Goal: Information Seeking & Learning: Understand process/instructions

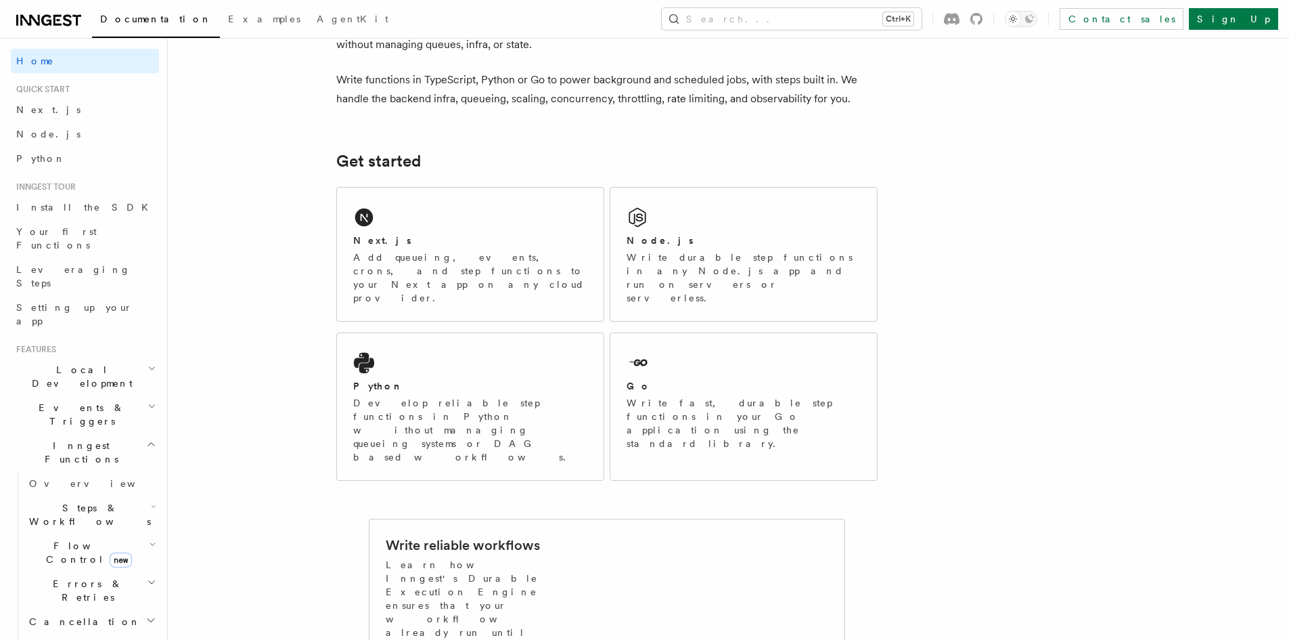
scroll to position [68, 0]
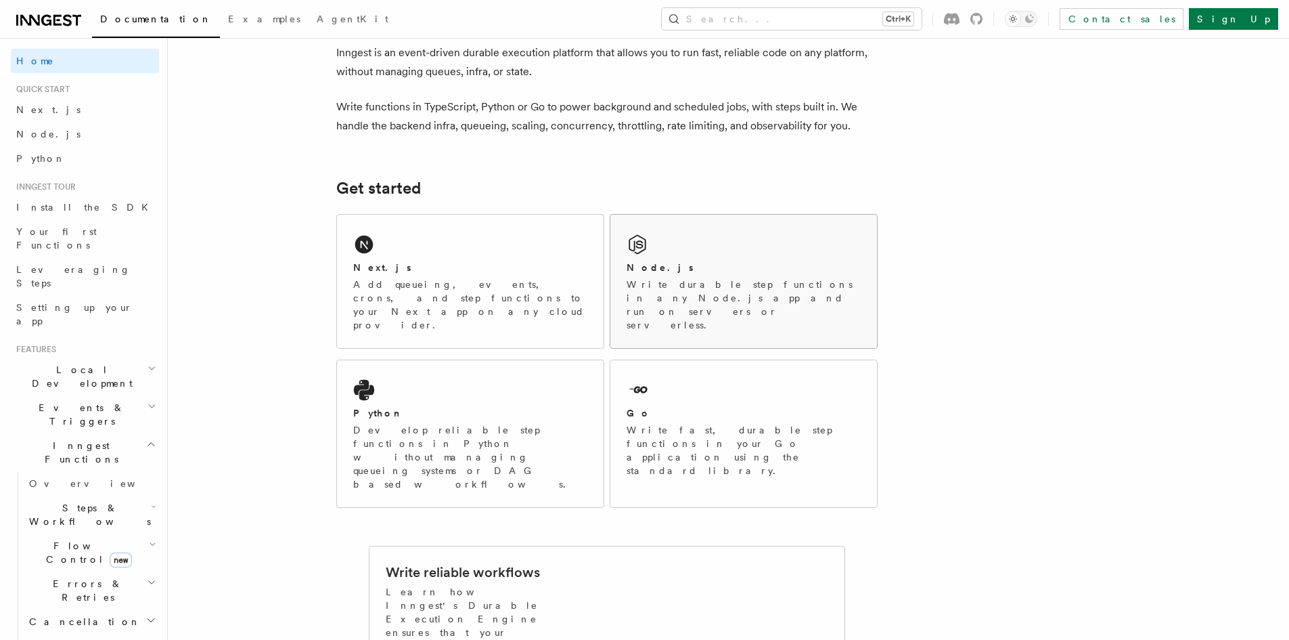
drag, startPoint x: 780, startPoint y: 279, endPoint x: 749, endPoint y: 282, distance: 31.3
click at [779, 278] on p "Write durable step functions in any Node.js app and run on servers or serverles…" at bounding box center [744, 305] width 234 height 54
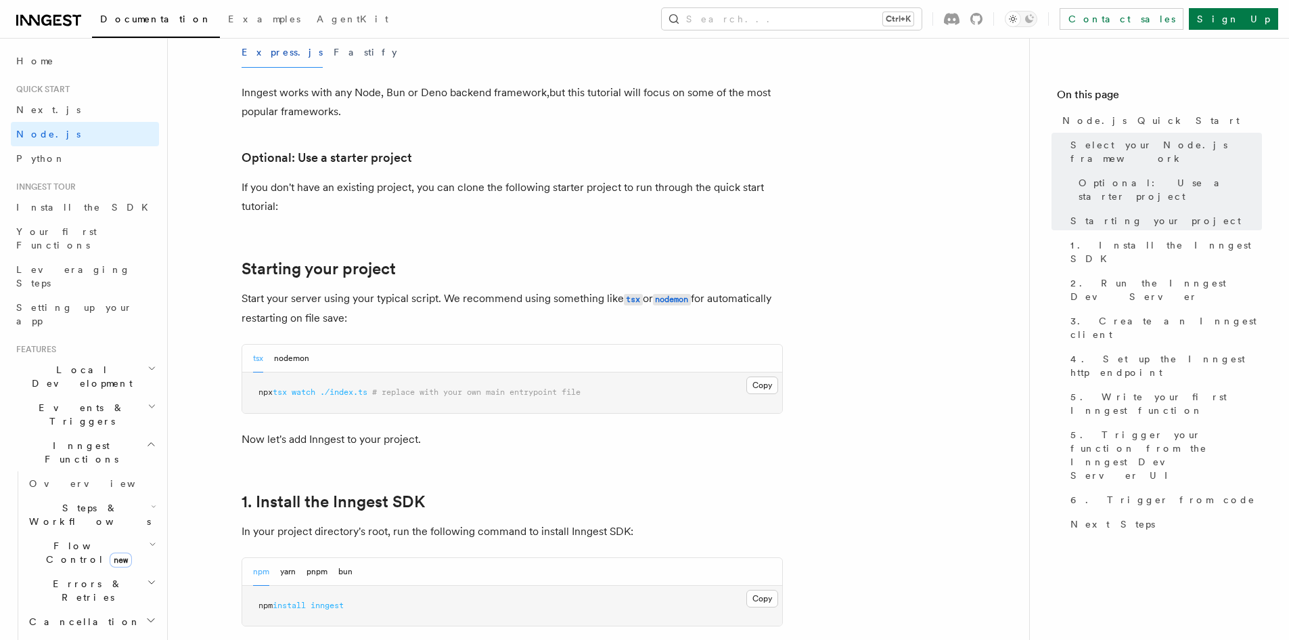
scroll to position [474, 0]
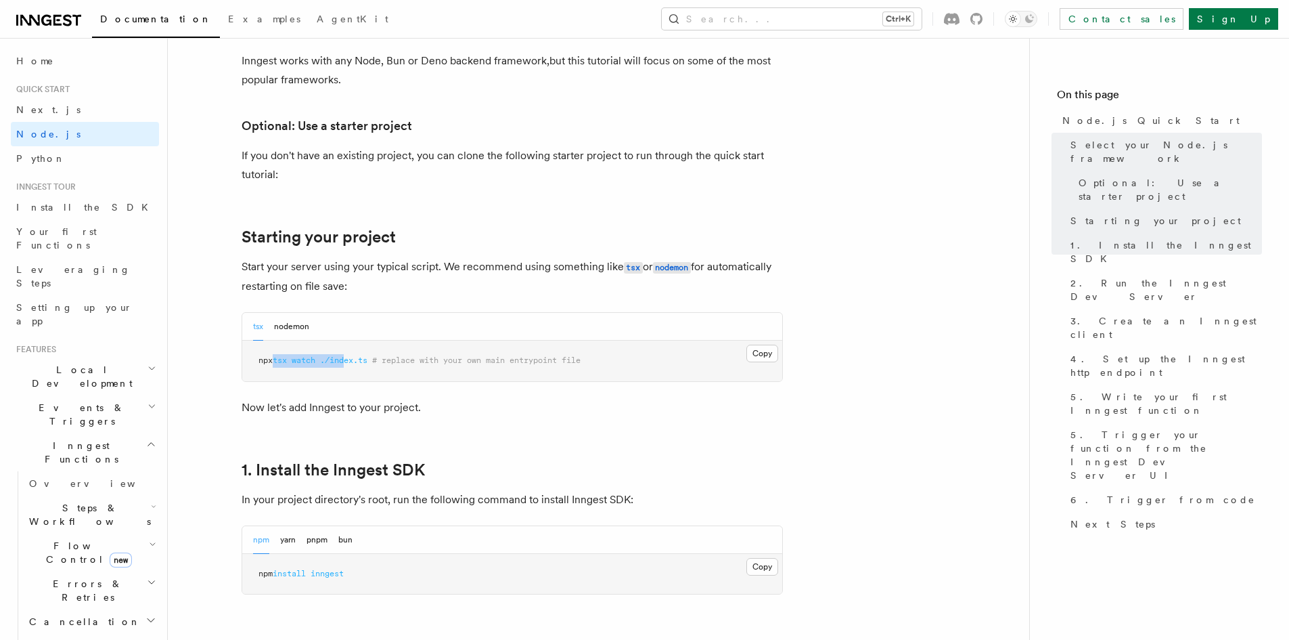
drag, startPoint x: 279, startPoint y: 359, endPoint x: 350, endPoint y: 370, distance: 71.9
click at [350, 370] on pre "npx tsx watch ./index.ts # replace with your own main entrypoint file" at bounding box center [512, 360] width 540 height 41
click at [351, 370] on pre "npx tsx watch ./index.ts # replace with your own main entrypoint file" at bounding box center [512, 360] width 540 height 41
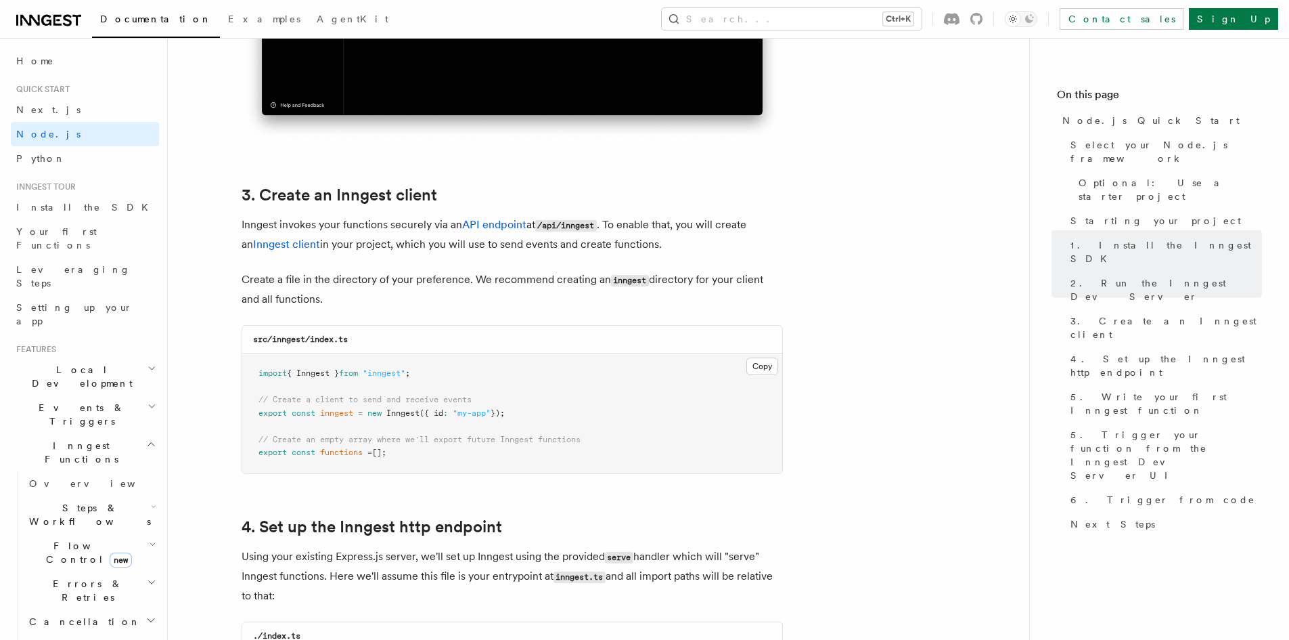
scroll to position [1625, 0]
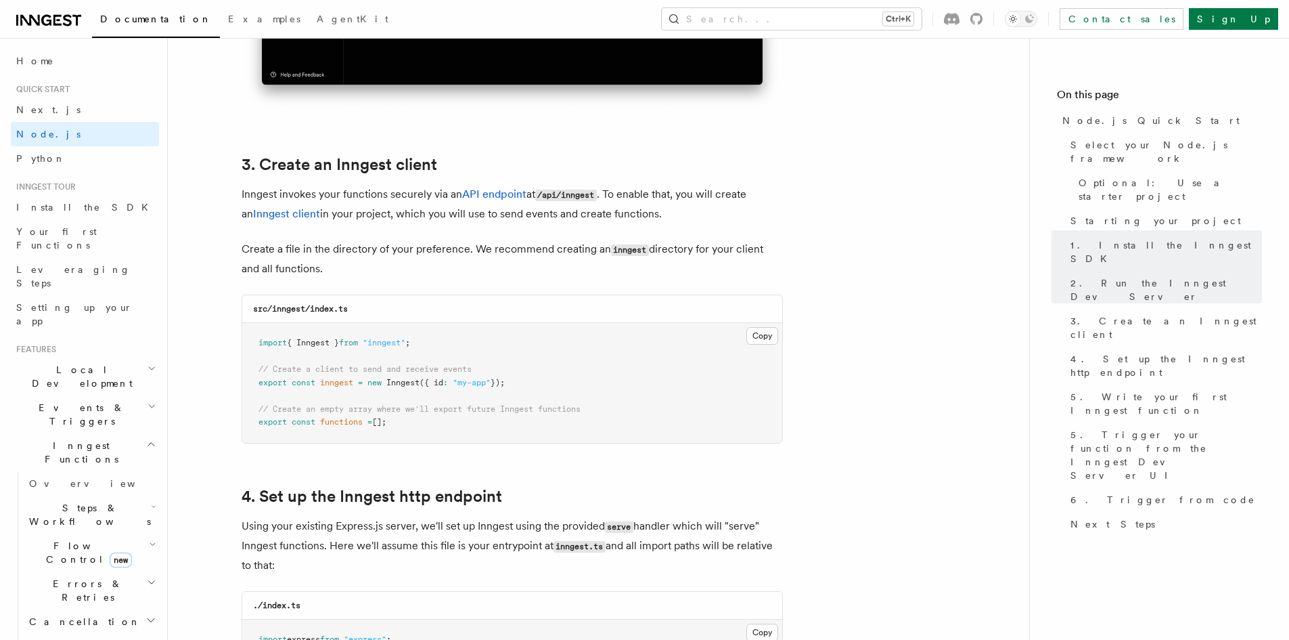
drag, startPoint x: 259, startPoint y: 341, endPoint x: 407, endPoint y: 419, distance: 166.8
click at [407, 419] on pre "import { Inngest } from "inngest" ; // Create a client to send and receive even…" at bounding box center [512, 383] width 540 height 120
click at [407, 418] on pre "import { Inngest } from "inngest" ; // Create a client to send and receive even…" at bounding box center [512, 383] width 540 height 120
click at [326, 393] on pre "import { Inngest } from "inngest" ; // Create a client to send and receive even…" at bounding box center [512, 383] width 540 height 120
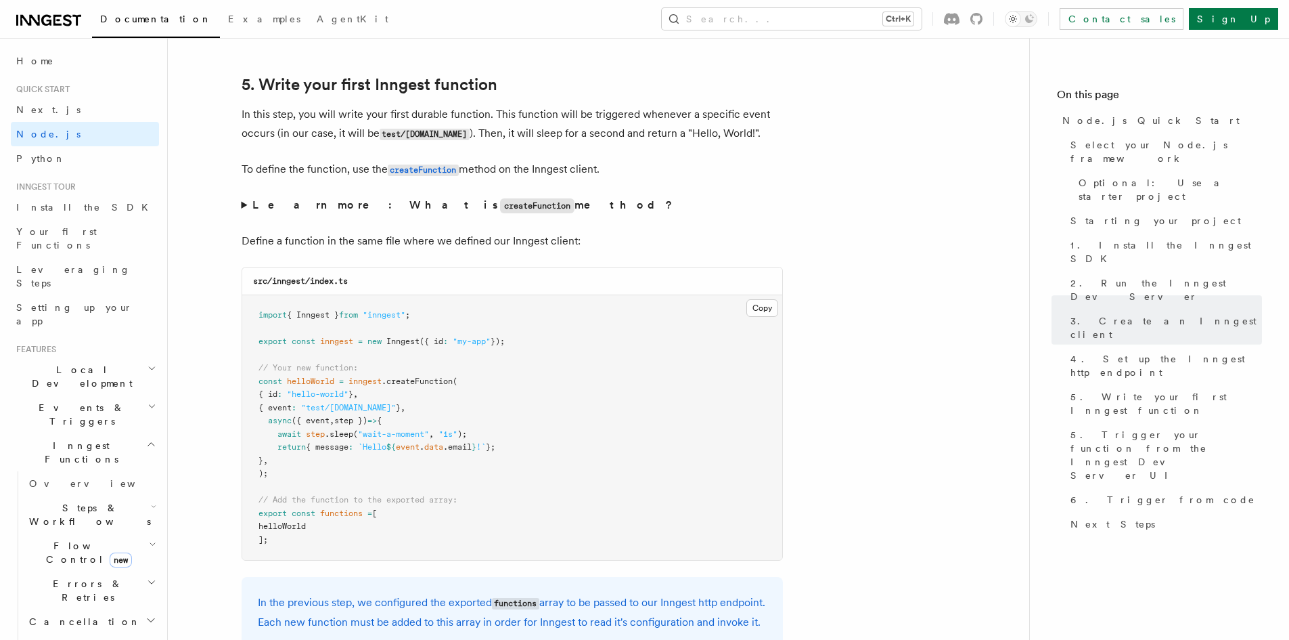
scroll to position [2505, 0]
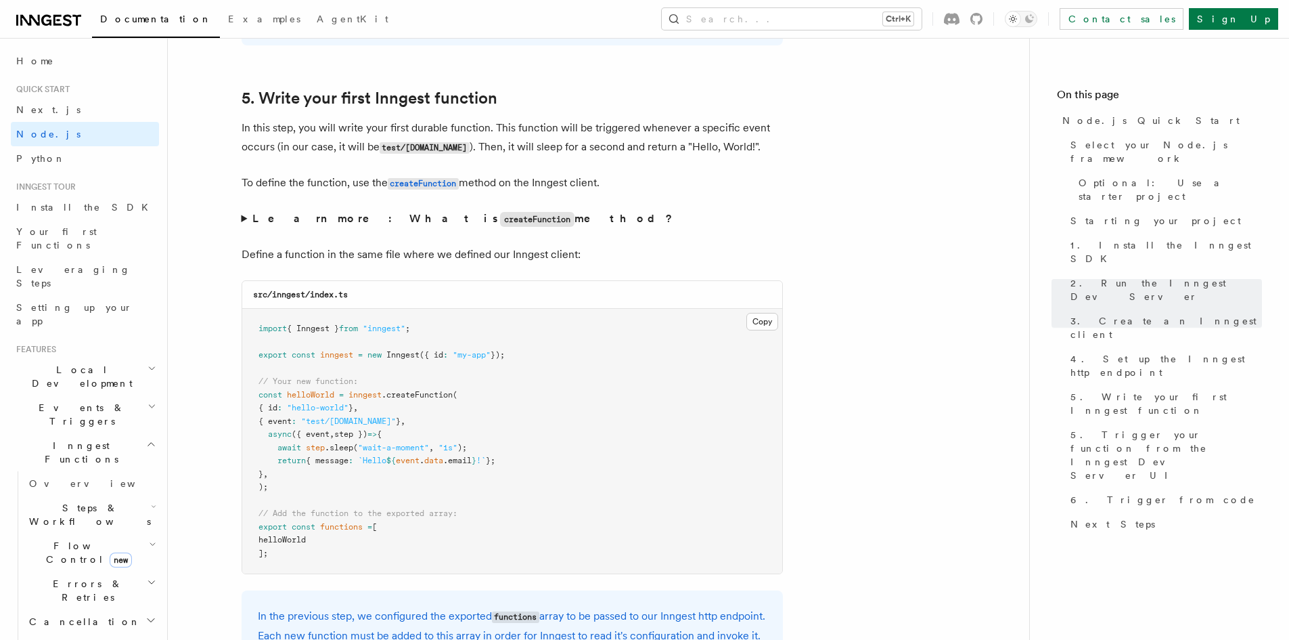
click at [243, 214] on summary "Learn more: What is createFunction method?" at bounding box center [513, 219] width 542 height 20
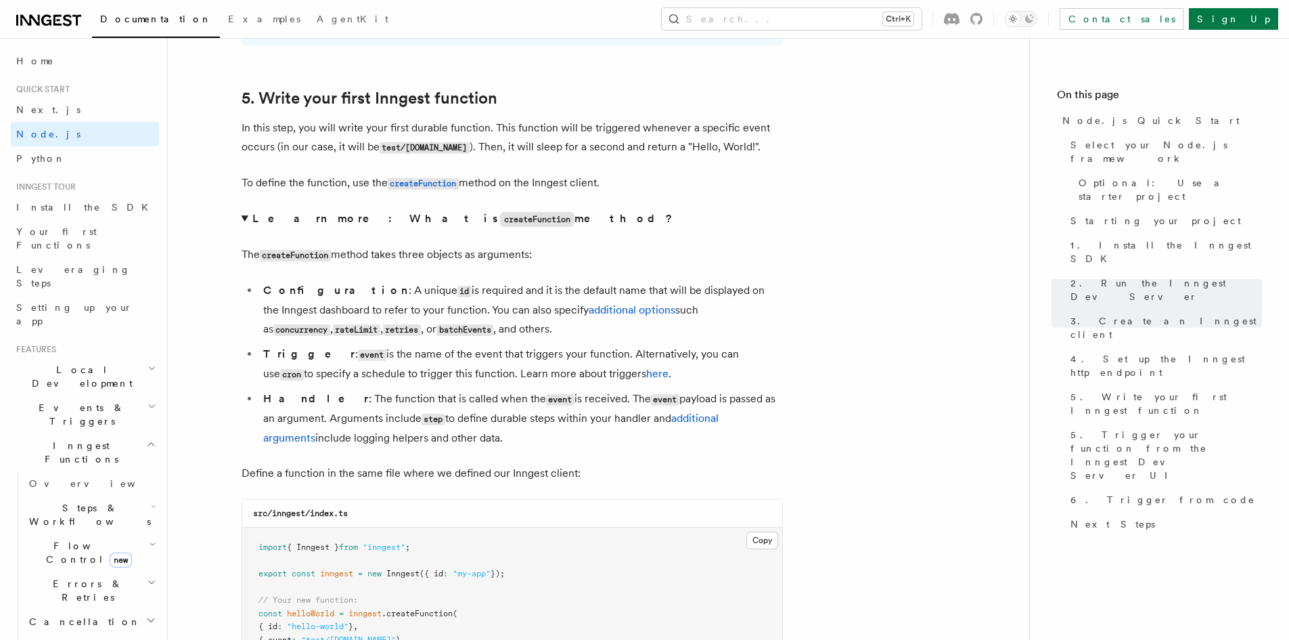
click at [245, 215] on summary "Learn more: What is createFunction method?" at bounding box center [513, 219] width 542 height 20
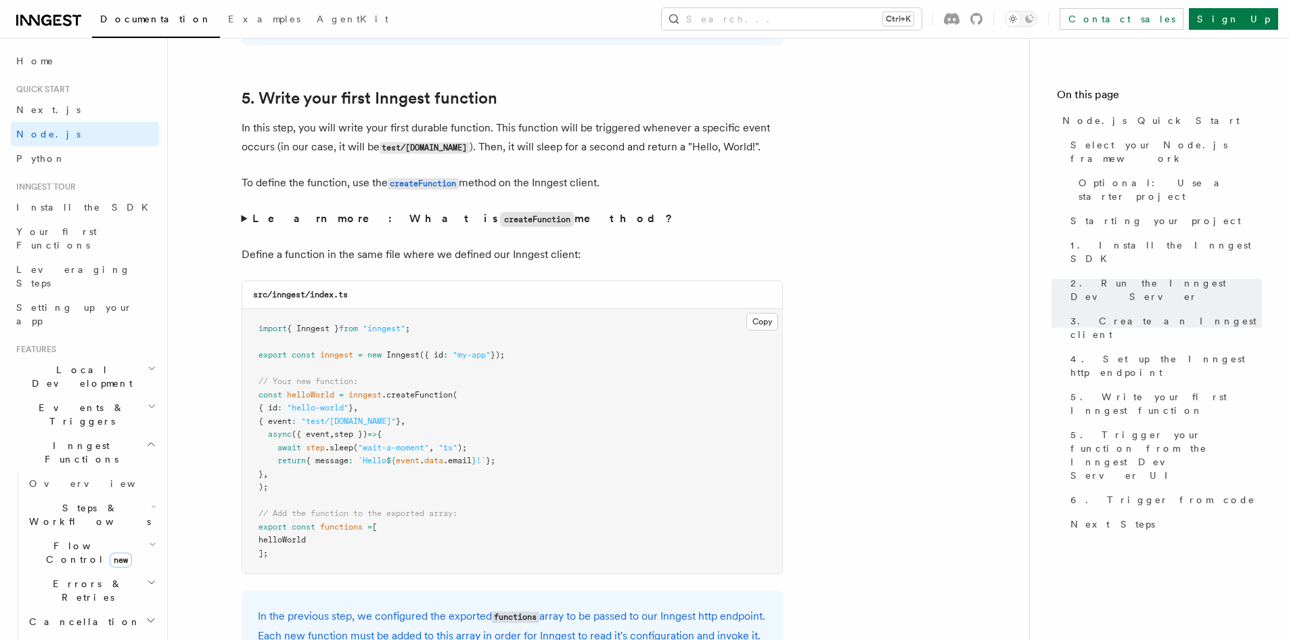
click at [260, 217] on strong "Learn more: What is createFunction method?" at bounding box center [463, 218] width 423 height 13
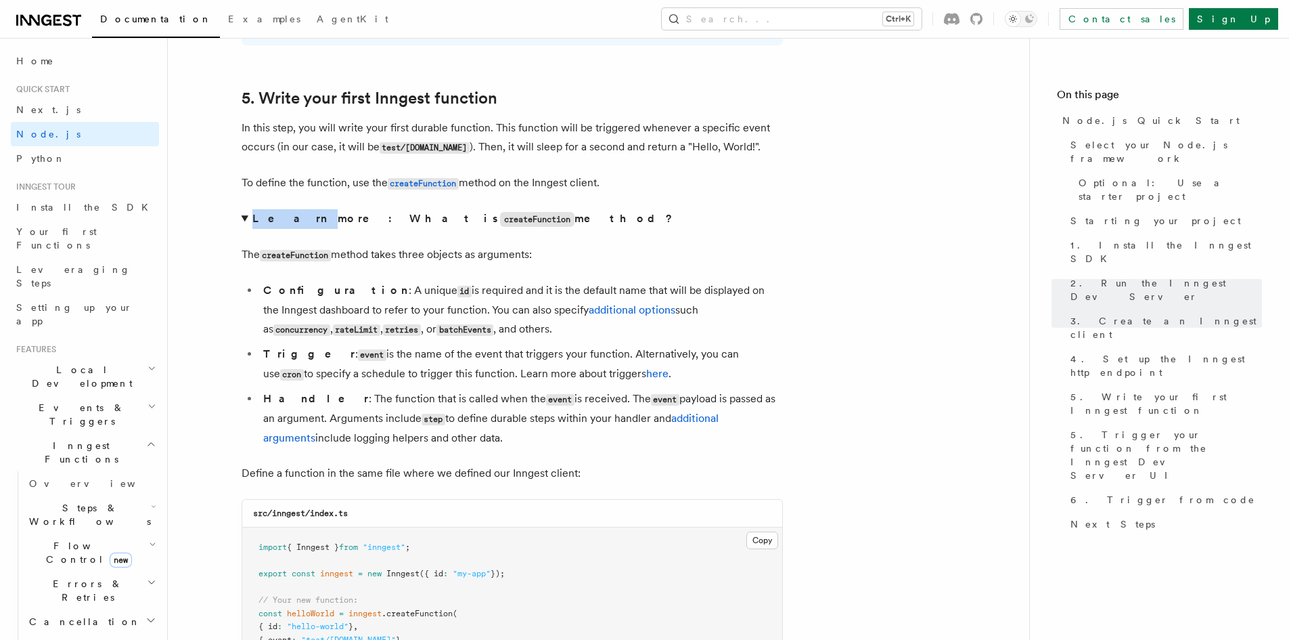
click at [260, 217] on strong "Learn more: What is createFunction method?" at bounding box center [463, 218] width 423 height 13
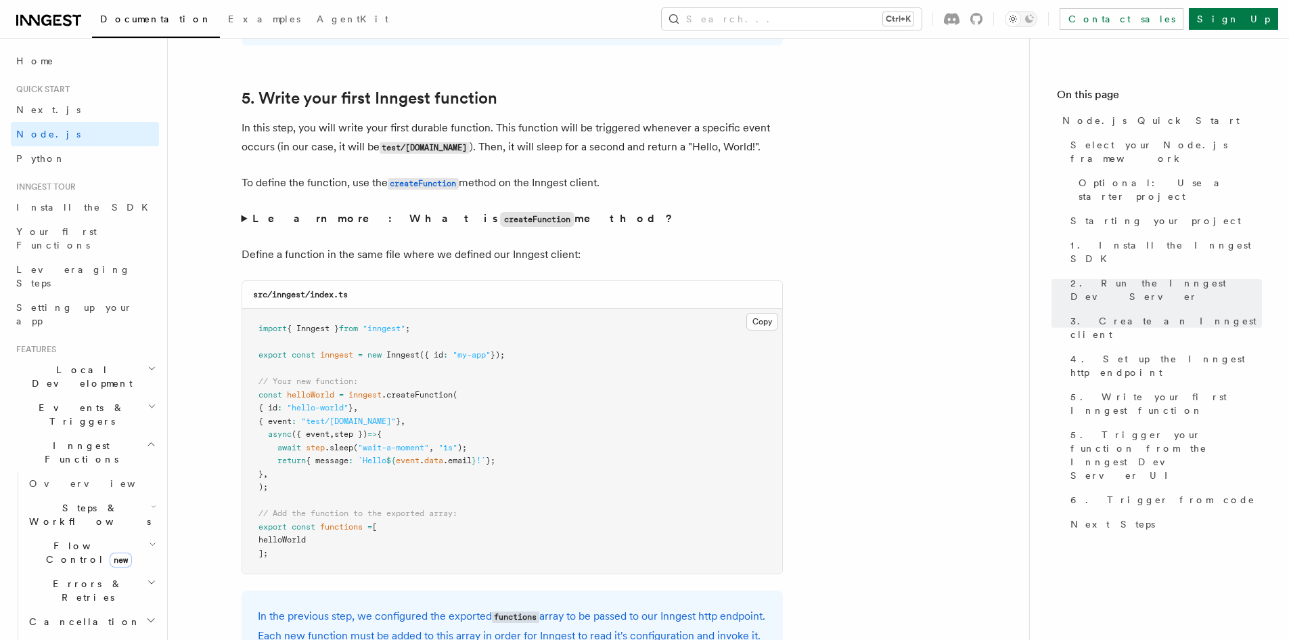
click at [247, 215] on summary "Learn more: What is createFunction method?" at bounding box center [513, 219] width 542 height 20
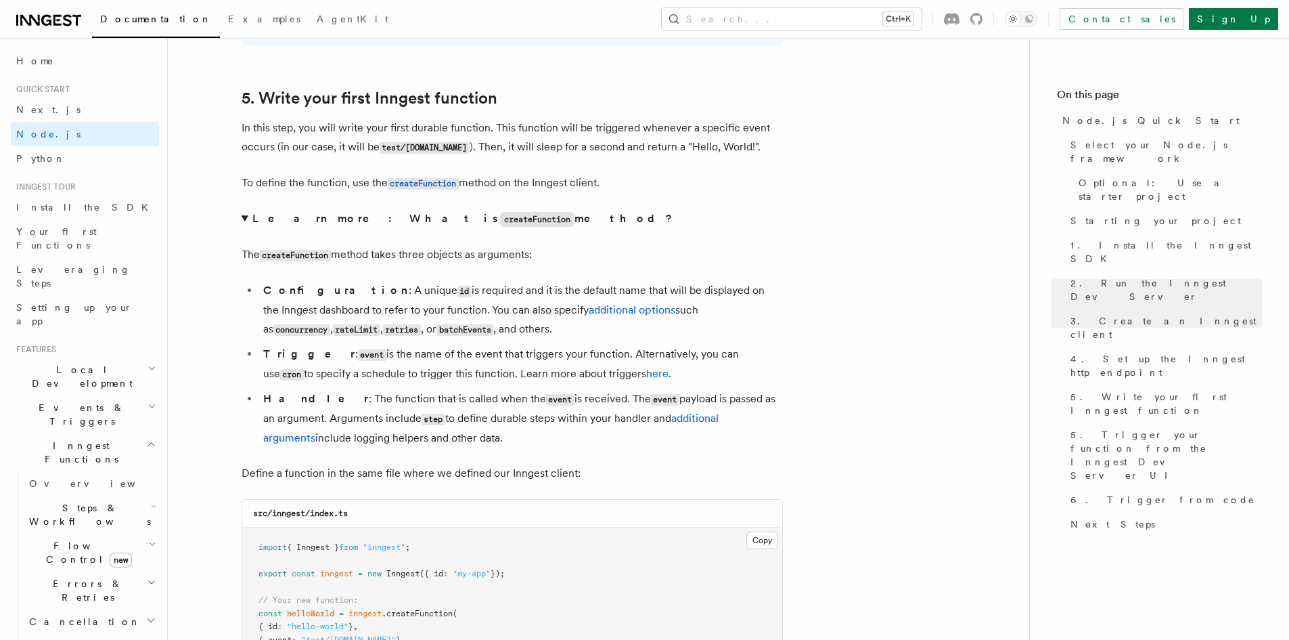
click at [245, 215] on summary "Learn more: What is createFunction method?" at bounding box center [513, 219] width 542 height 20
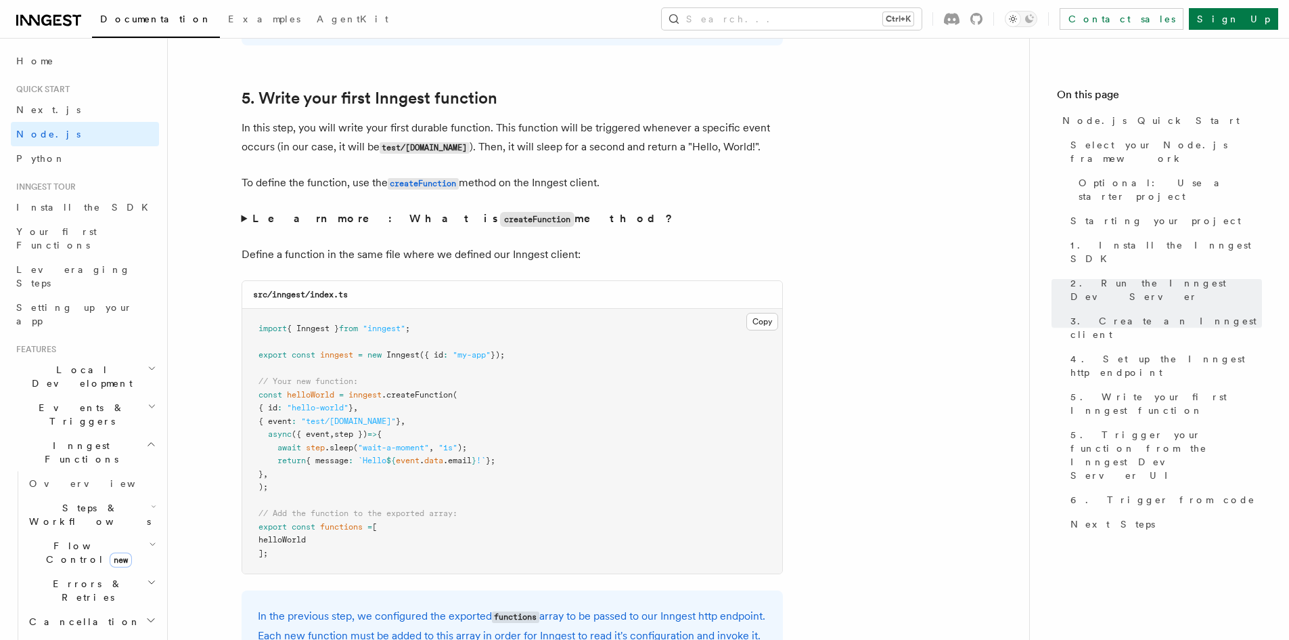
click at [535, 180] on p "To define the function, use the createFunction method on the Inngest client." at bounding box center [513, 183] width 542 height 20
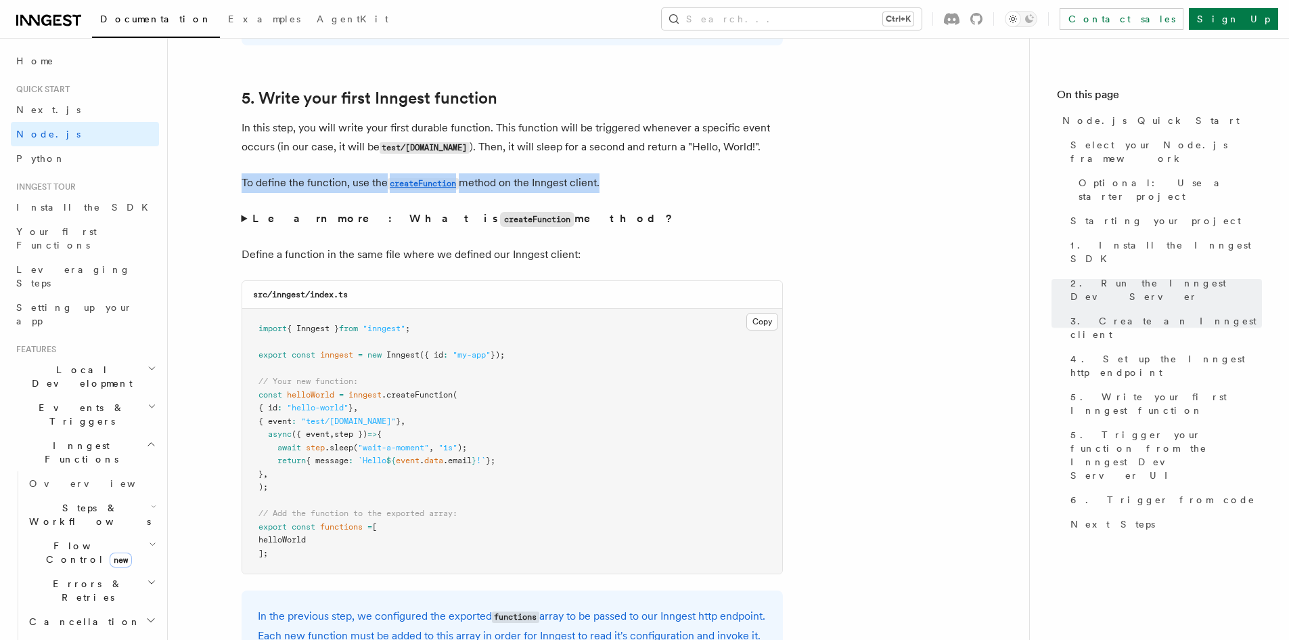
click at [535, 180] on p "To define the function, use the createFunction method on the Inngest client." at bounding box center [513, 183] width 542 height 20
click at [561, 175] on p "To define the function, use the createFunction method on the Inngest client." at bounding box center [513, 183] width 542 height 20
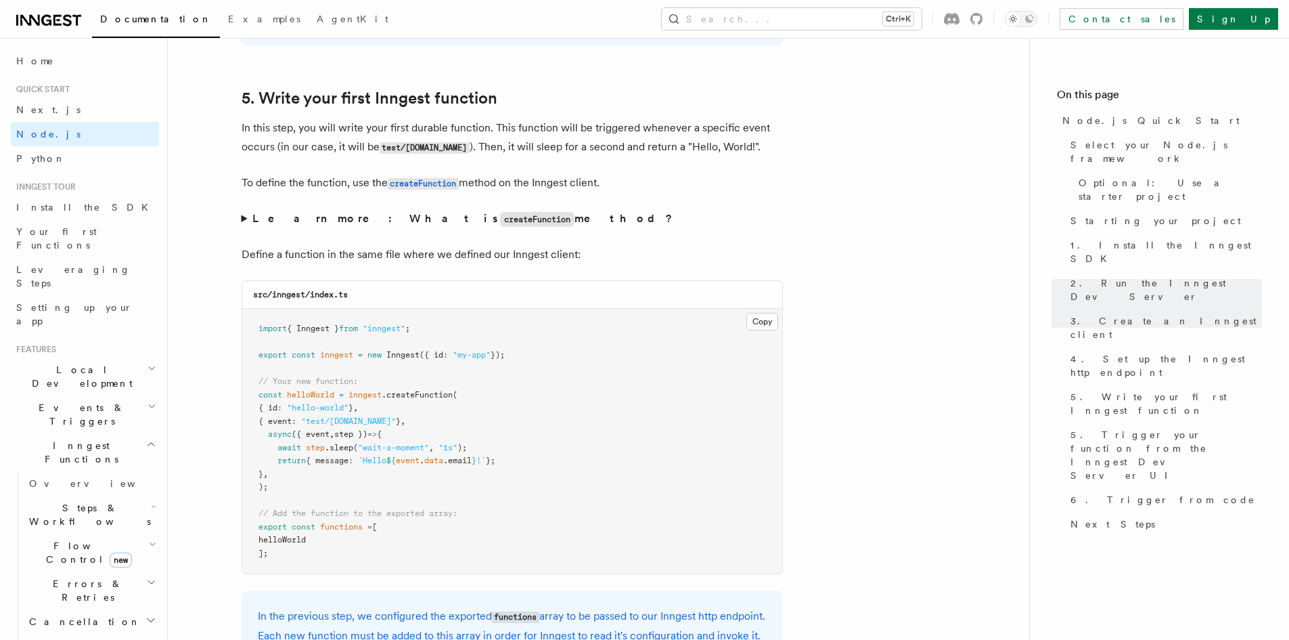
click at [521, 146] on p "In this step, you will write your first durable function. This function will be…" at bounding box center [513, 137] width 542 height 39
click at [520, 146] on p "In this step, you will write your first durable function. This function will be…" at bounding box center [513, 137] width 542 height 39
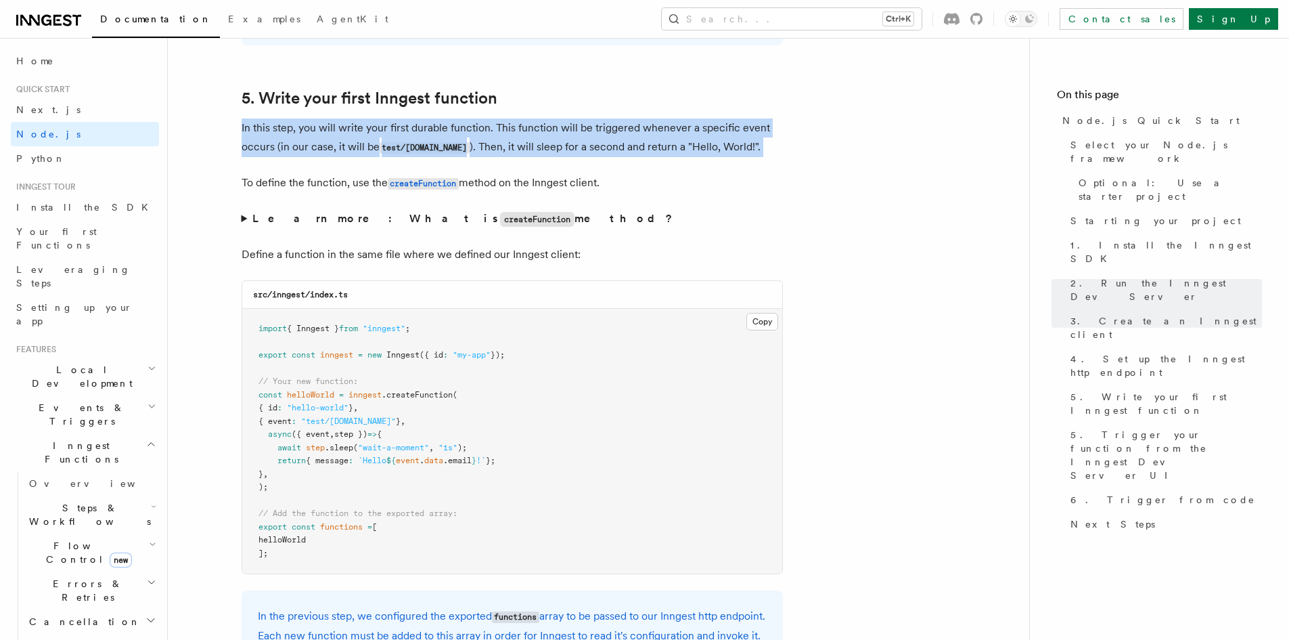
click at [520, 146] on p "In this step, you will write your first durable function. This function will be…" at bounding box center [513, 137] width 542 height 39
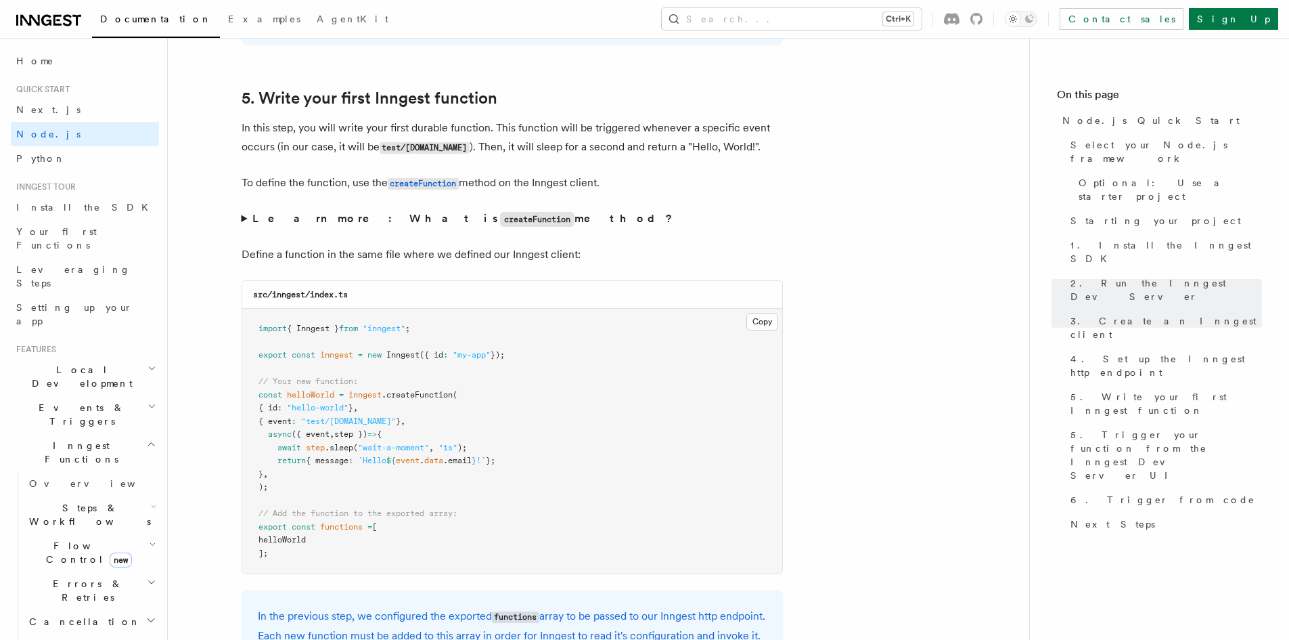
click at [1038, 26] on button "Toggle dark mode" at bounding box center [1021, 19] width 32 height 16
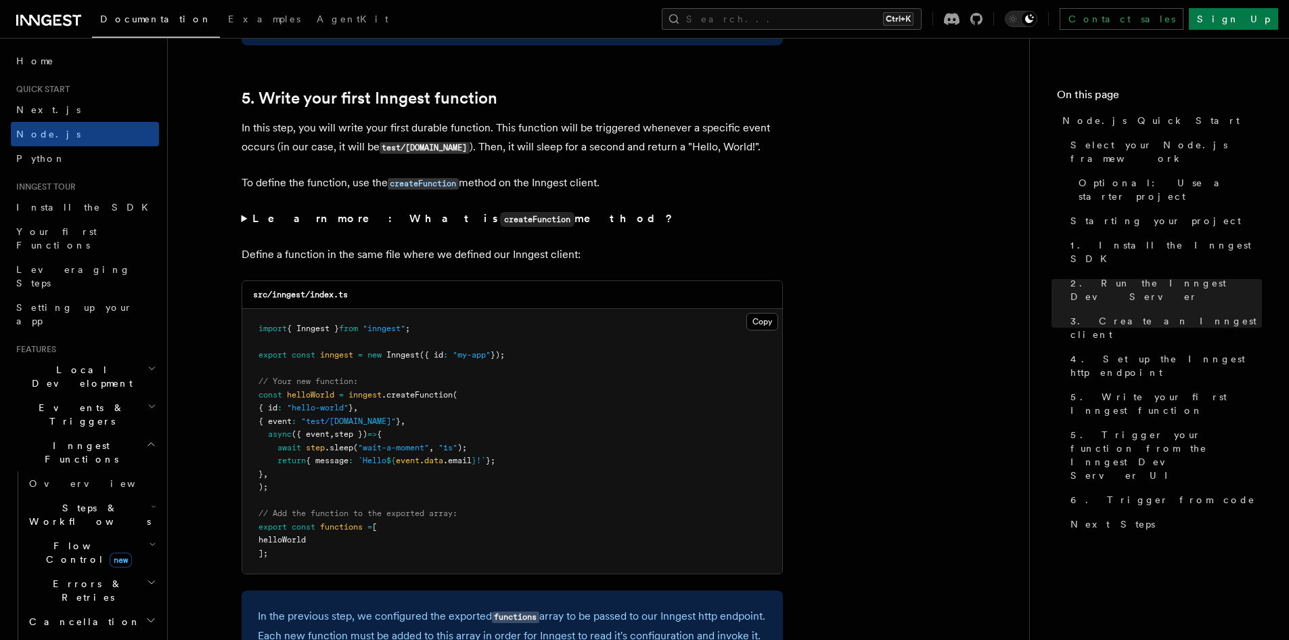
click at [684, 179] on p "To define the function, use the createFunction method on the Inngest client." at bounding box center [513, 183] width 542 height 20
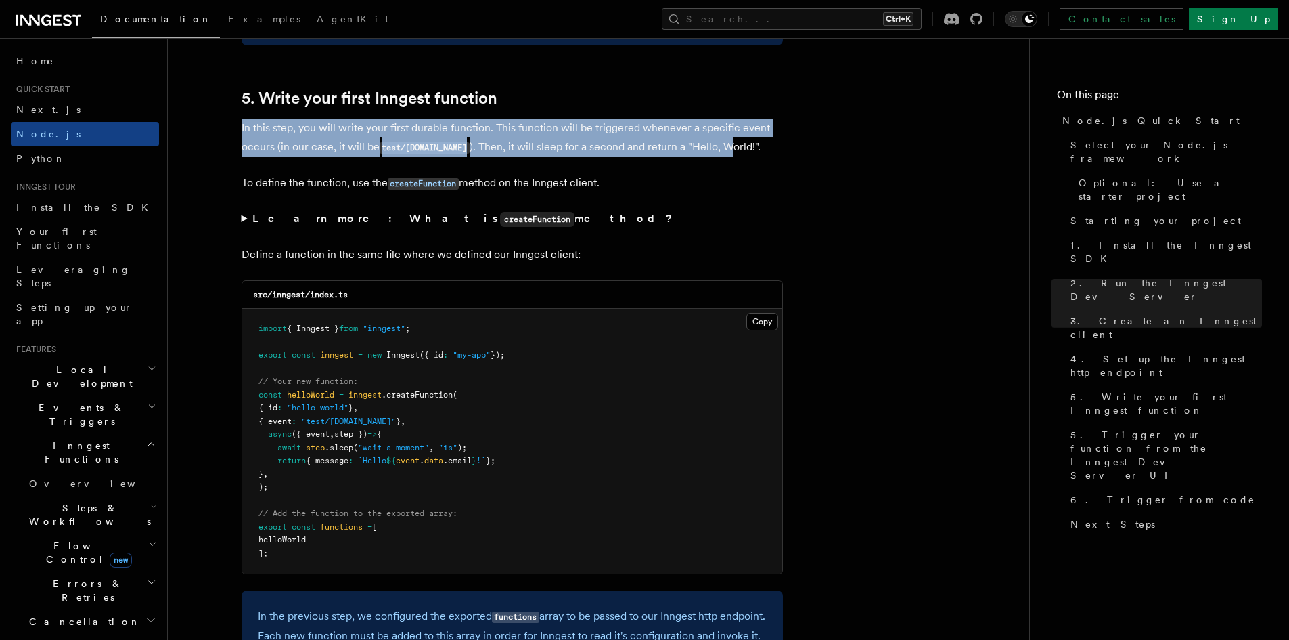
drag, startPoint x: 241, startPoint y: 125, endPoint x: 749, endPoint y: 145, distance: 508.1
click at [743, 144] on p "In this step, you will write your first durable function. This function will be…" at bounding box center [513, 137] width 542 height 39
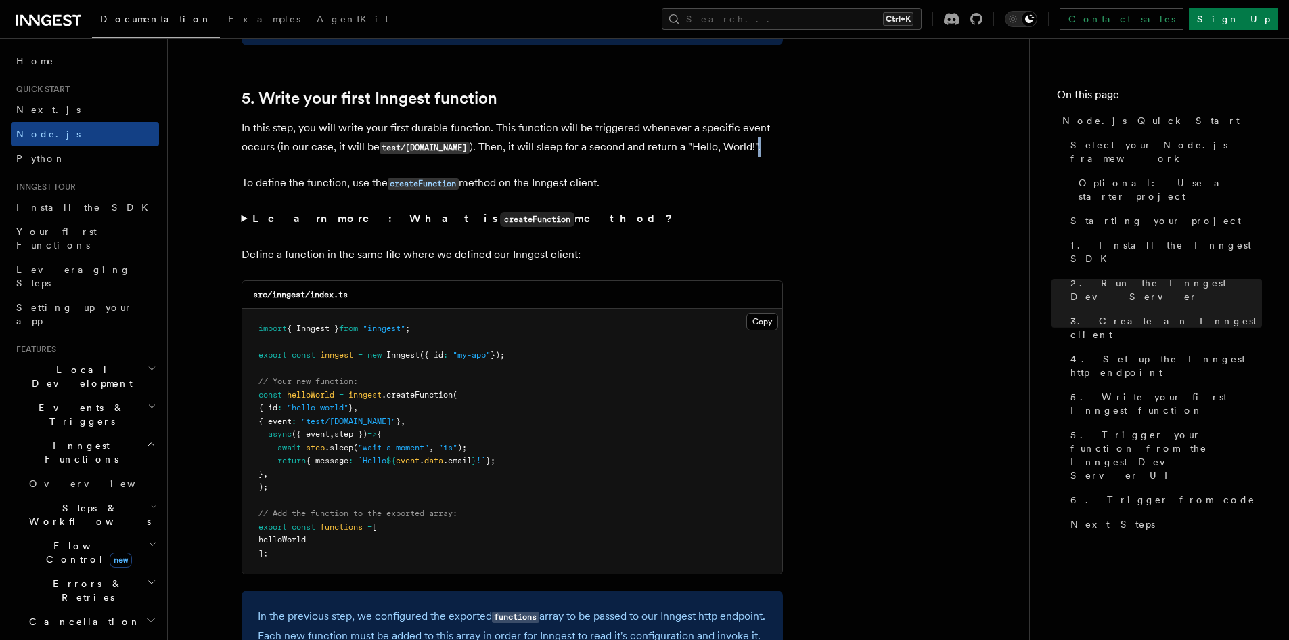
click at [753, 144] on p "In this step, you will write your first durable function. This function will be…" at bounding box center [513, 137] width 542 height 39
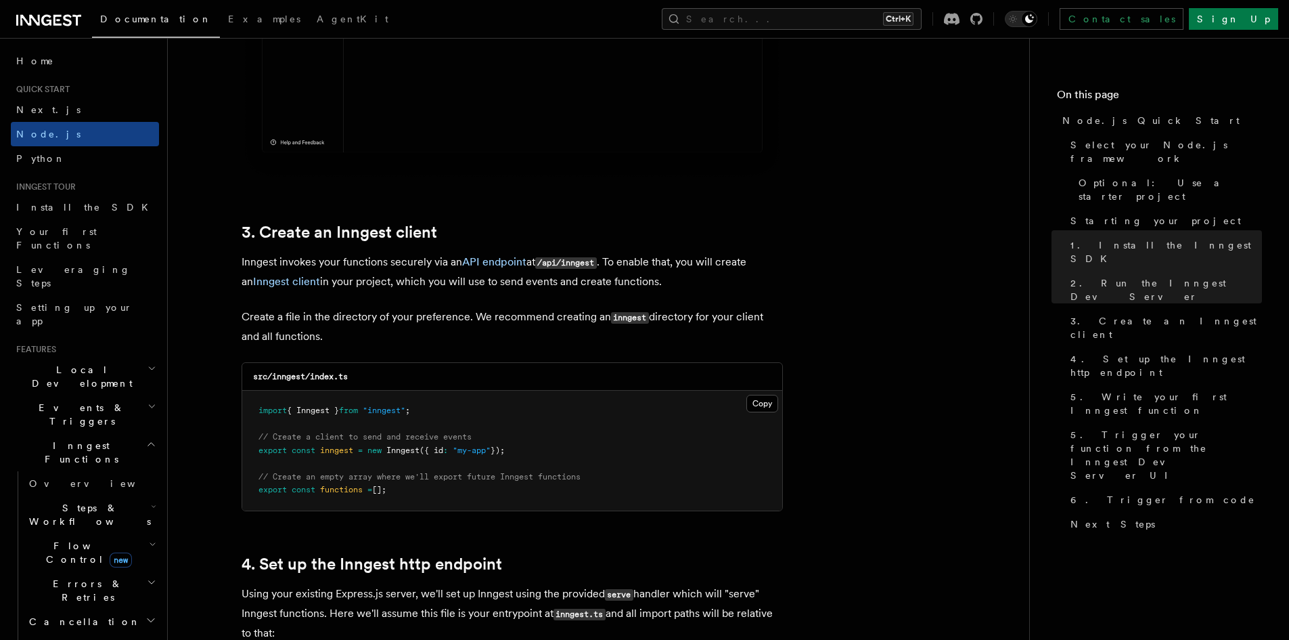
scroll to position [470, 0]
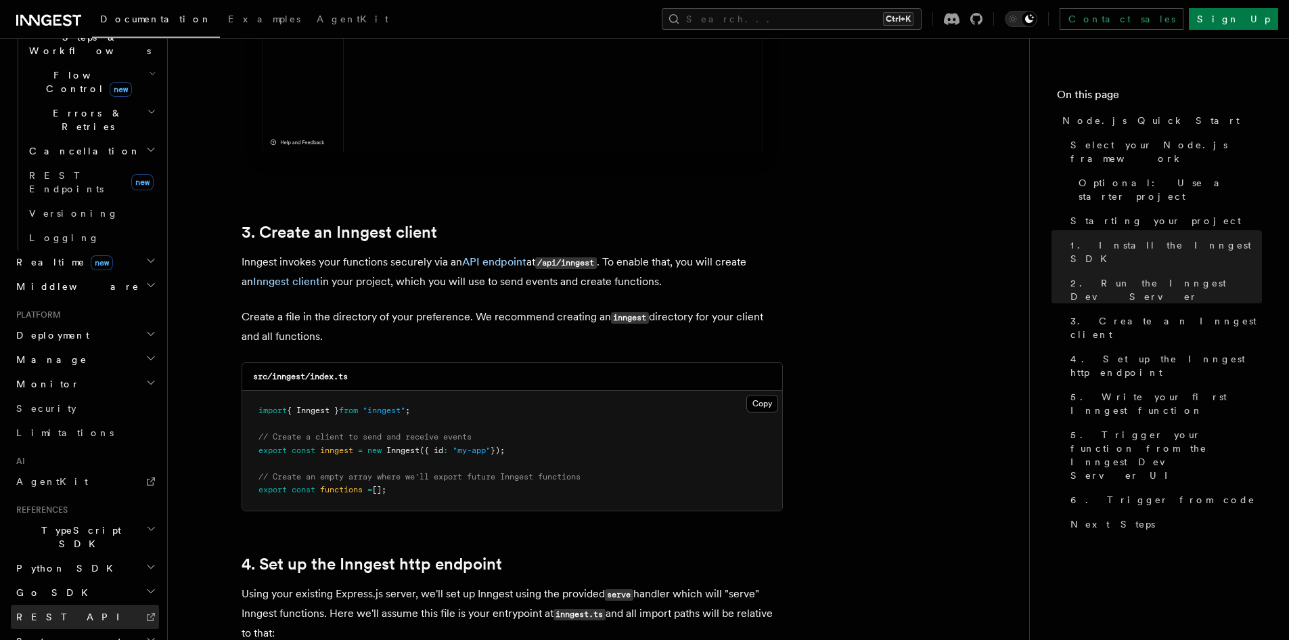
click at [70, 604] on link "REST API" at bounding box center [85, 616] width 148 height 24
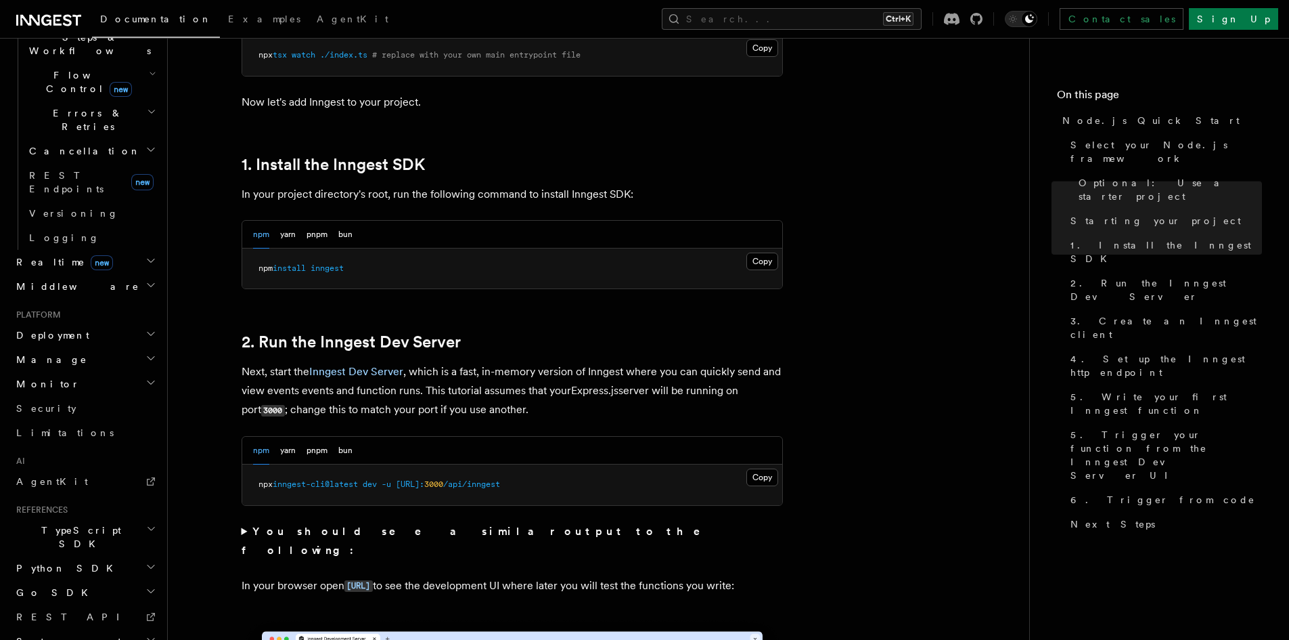
scroll to position [812, 0]
